Goal: Use online tool/utility: Use online tool/utility

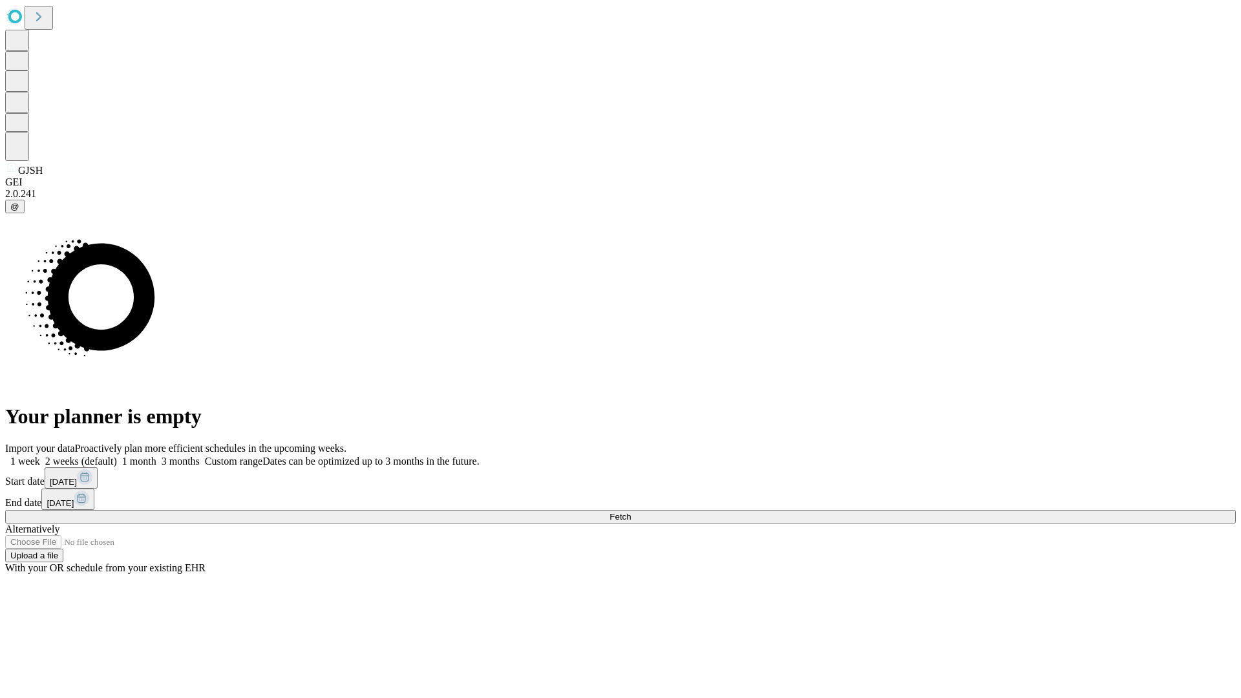
click at [631, 512] on span "Fetch" at bounding box center [620, 517] width 21 height 10
